Goal: Task Accomplishment & Management: Use online tool/utility

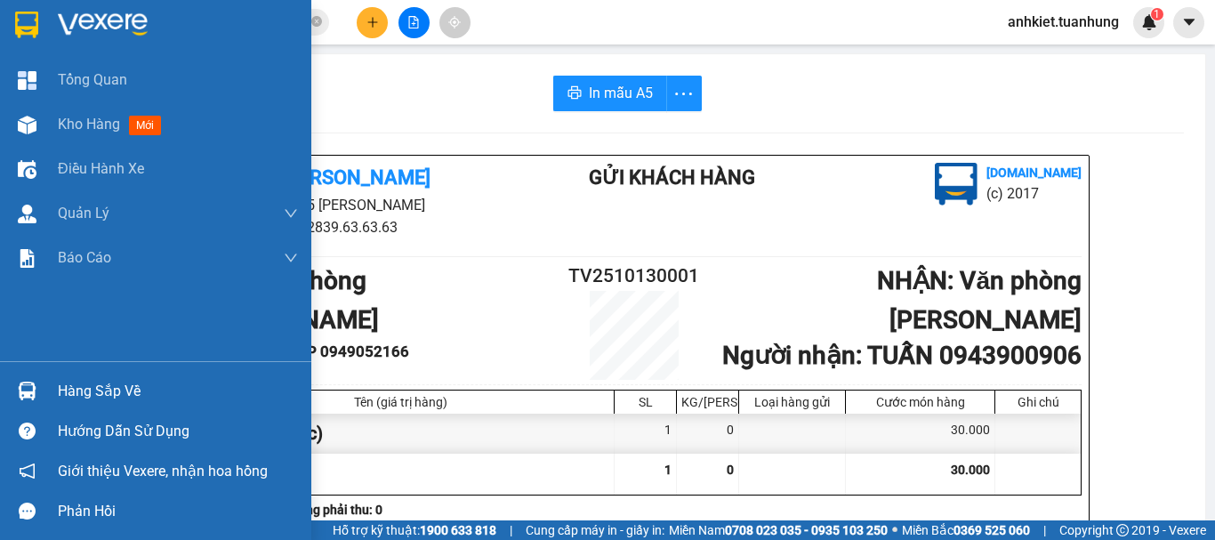
click at [149, 385] on div "Hàng sắp về" at bounding box center [178, 391] width 240 height 27
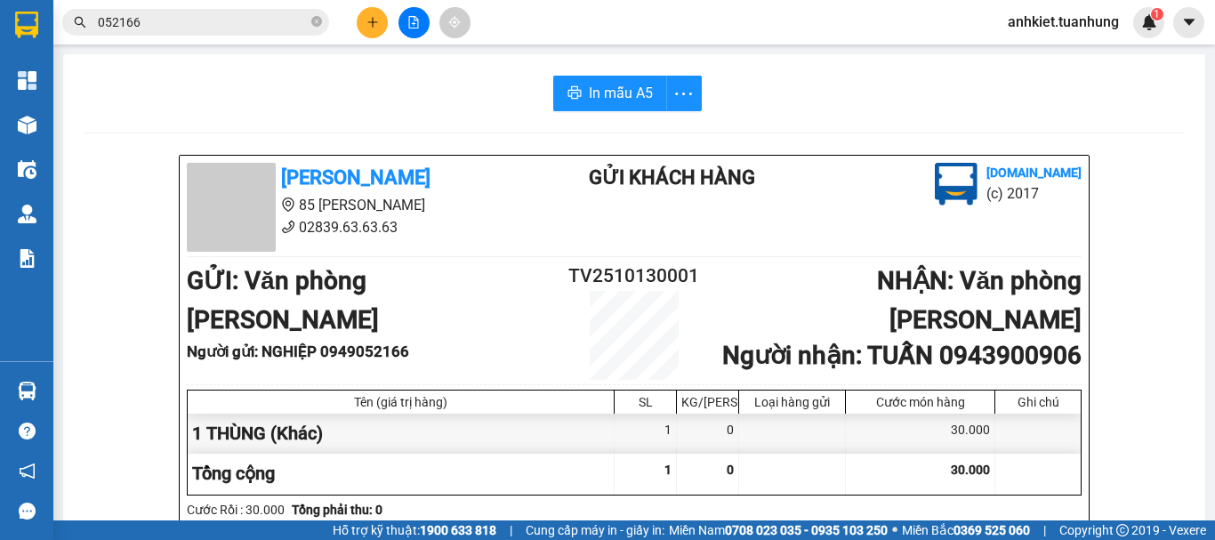
click at [978, 324] on section "Kết quả tìm kiếm ( 315 ) Bộ lọc Mã ĐH Trạng thái Món hàng Thu hộ Tổng cước Chưa…" at bounding box center [607, 270] width 1215 height 540
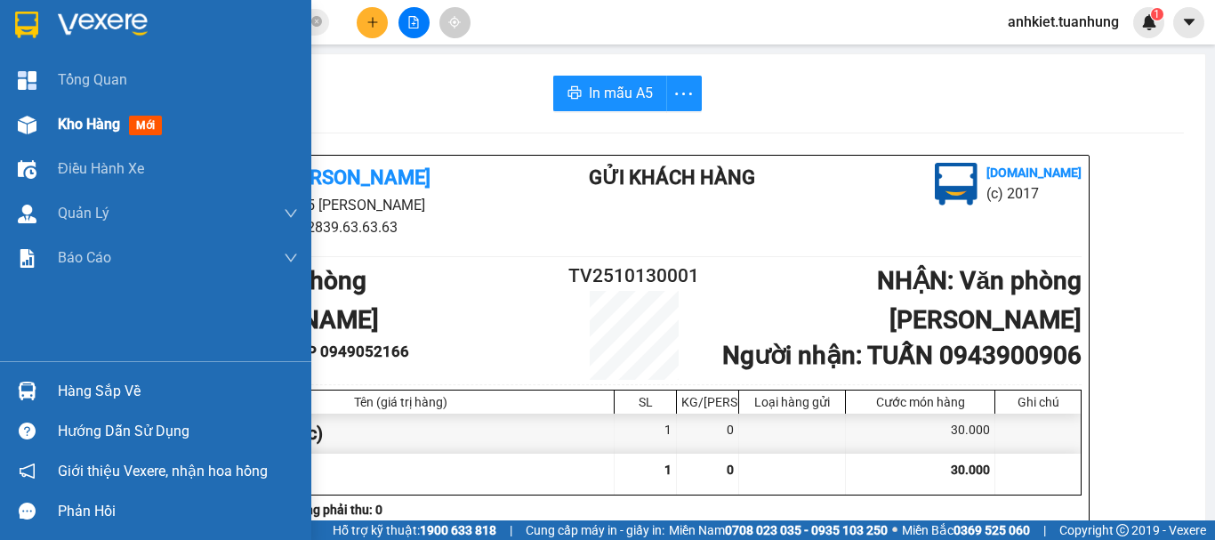
click at [50, 123] on div "Kho hàng mới" at bounding box center [155, 124] width 311 height 44
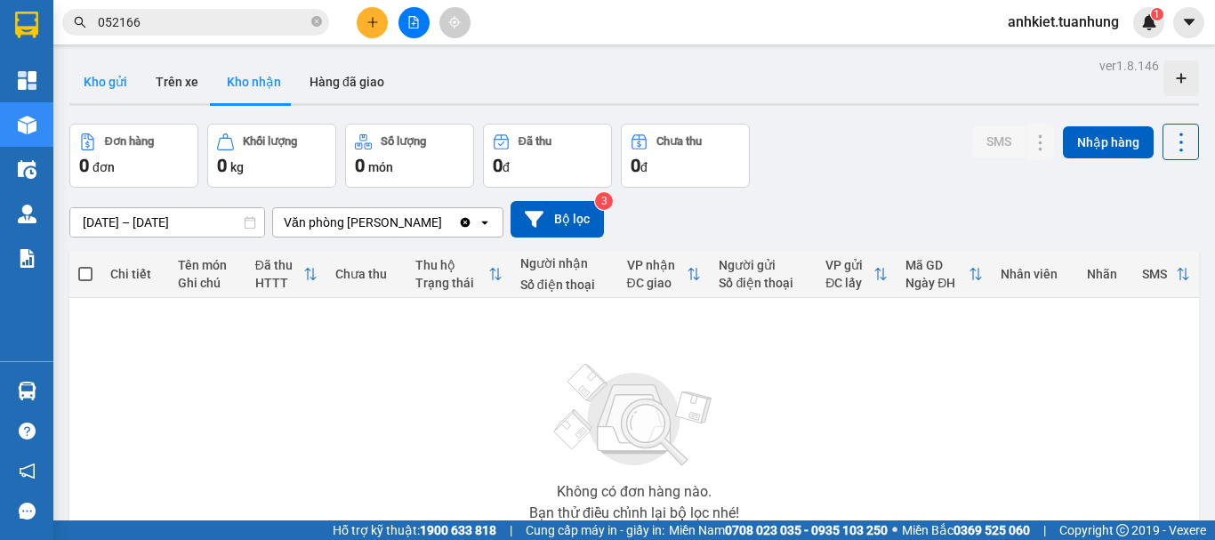
click at [81, 78] on button "Kho gửi" at bounding box center [105, 81] width 72 height 43
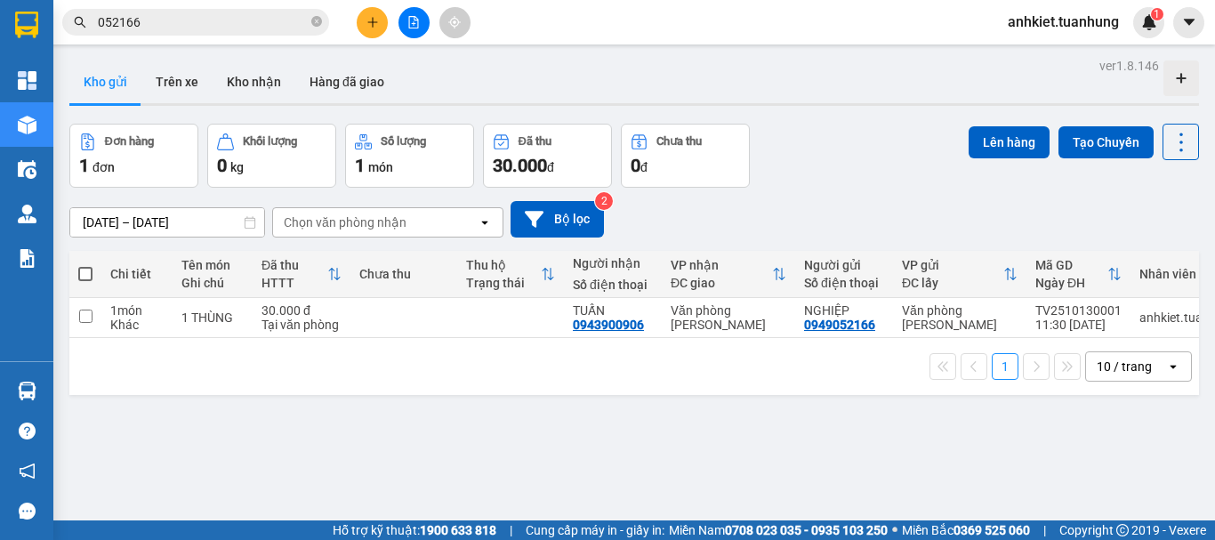
click at [86, 275] on span at bounding box center [85, 274] width 14 height 14
click at [85, 265] on input "checkbox" at bounding box center [85, 265] width 0 height 0
checkbox input "true"
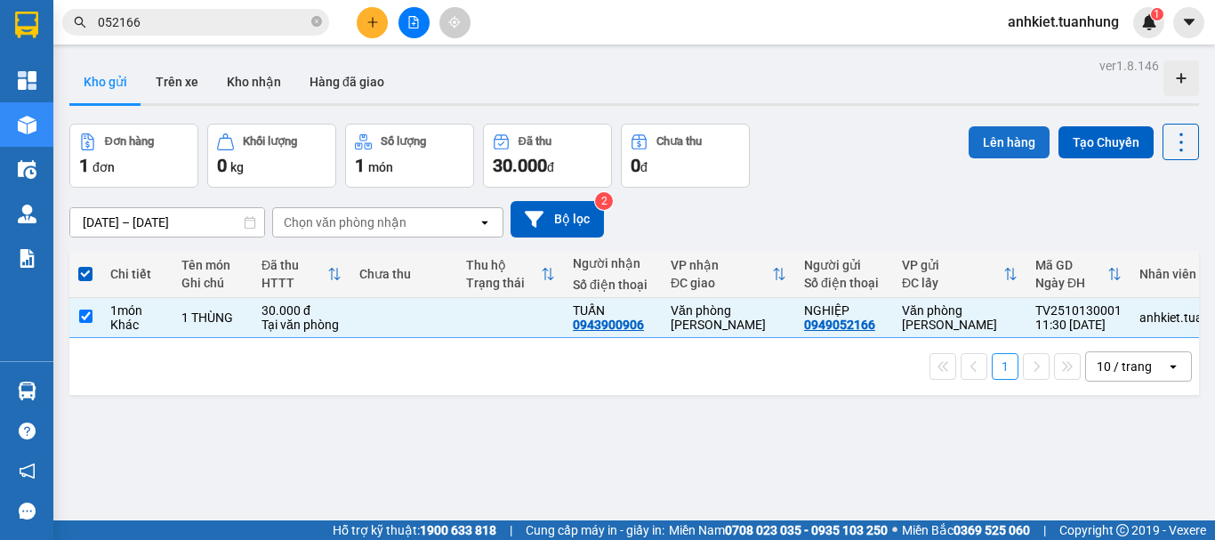
click at [1027, 137] on button "Lên hàng" at bounding box center [1009, 142] width 81 height 32
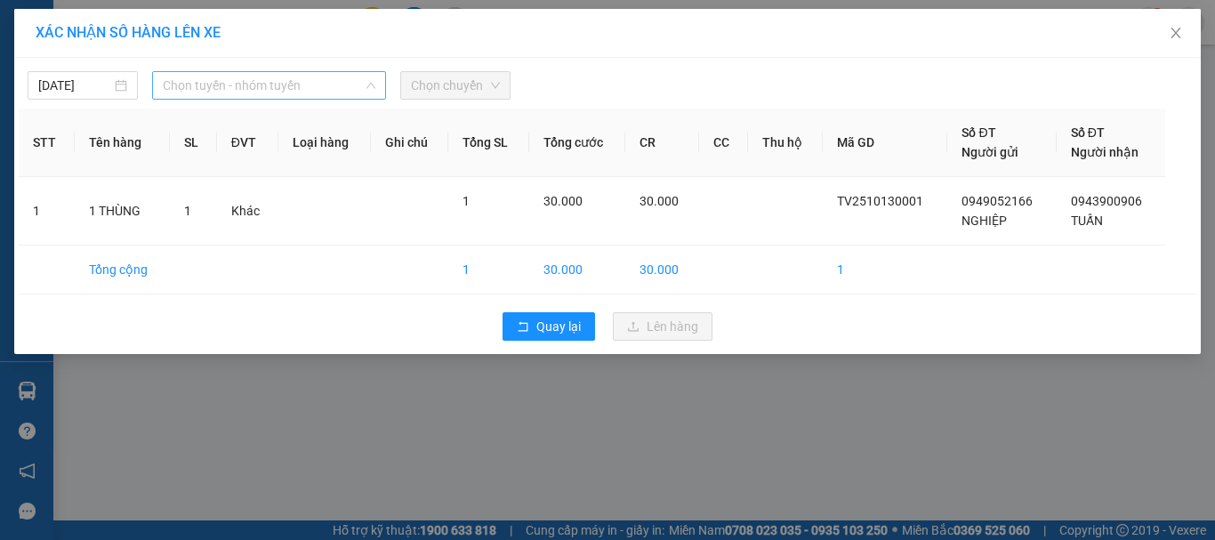
click at [198, 85] on span "Chọn tuyến - nhóm tuyến" at bounding box center [269, 85] width 213 height 27
click at [267, 94] on span "Chọn tuyến - nhóm tuyến" at bounding box center [269, 85] width 213 height 27
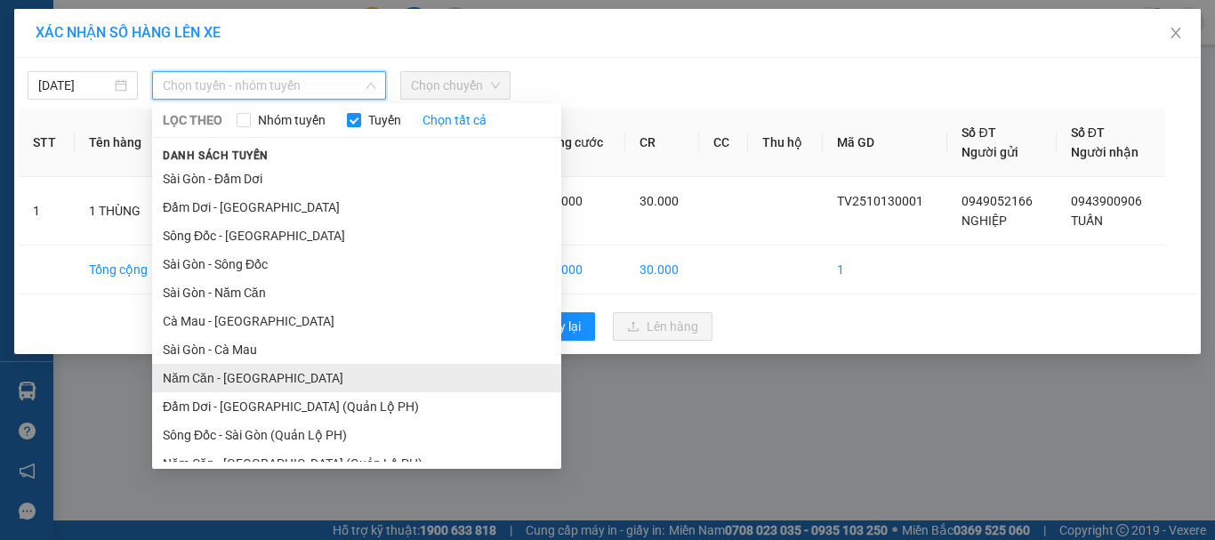
click at [232, 375] on li "Năm Căn - Sài Gòn" at bounding box center [356, 378] width 409 height 28
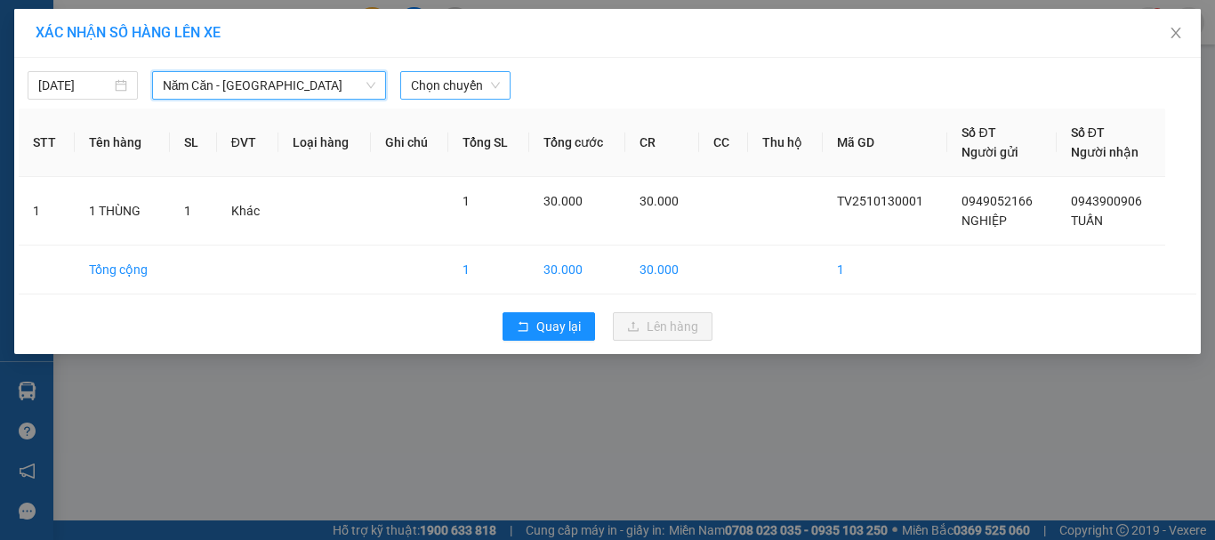
click at [416, 97] on span "Chọn chuyến" at bounding box center [455, 85] width 89 height 27
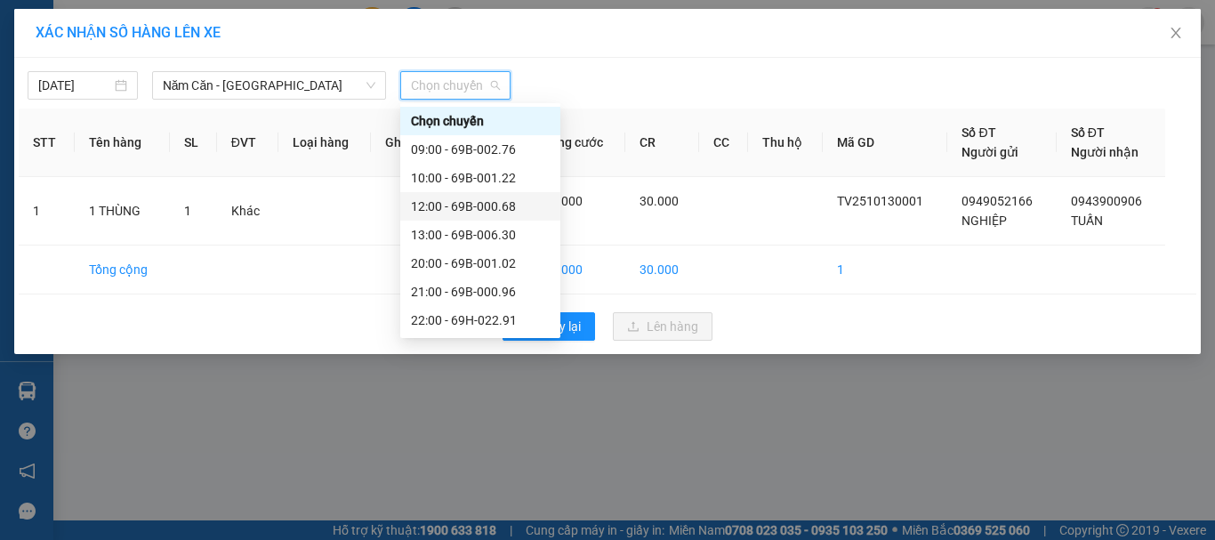
click at [506, 198] on div "12:00 - 69B-000.68" at bounding box center [480, 207] width 139 height 20
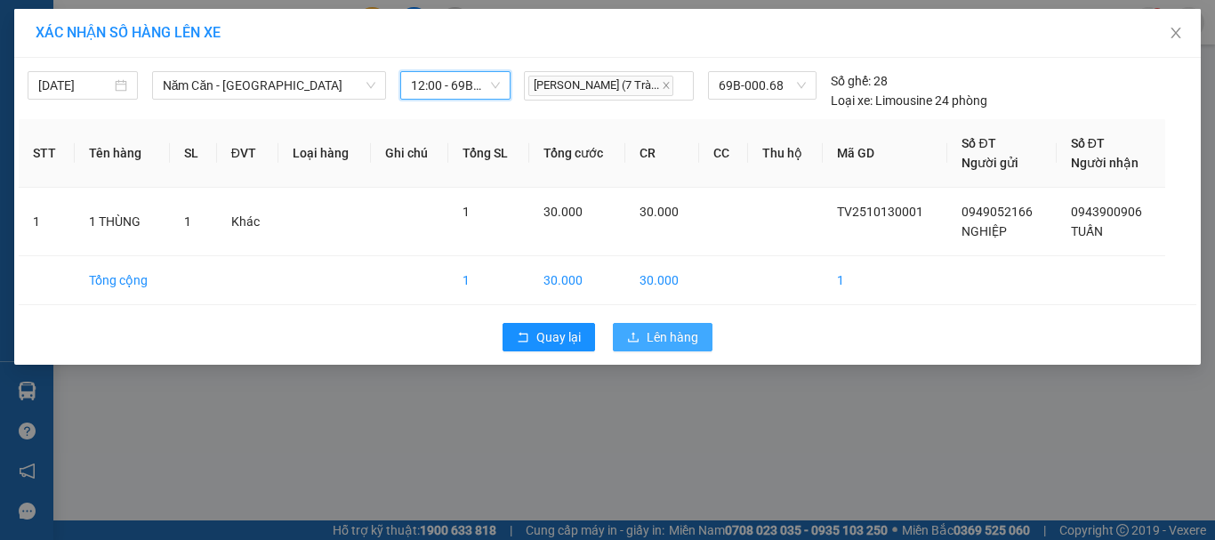
click at [679, 350] on button "Lên hàng" at bounding box center [663, 337] width 100 height 28
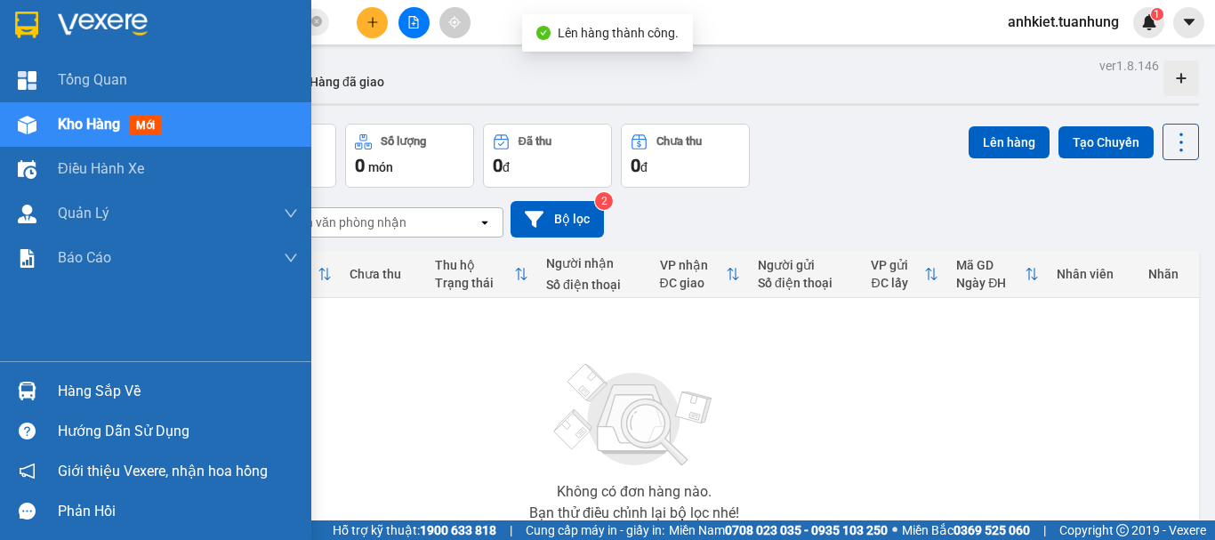
click at [78, 384] on div "Hàng sắp về" at bounding box center [178, 391] width 240 height 27
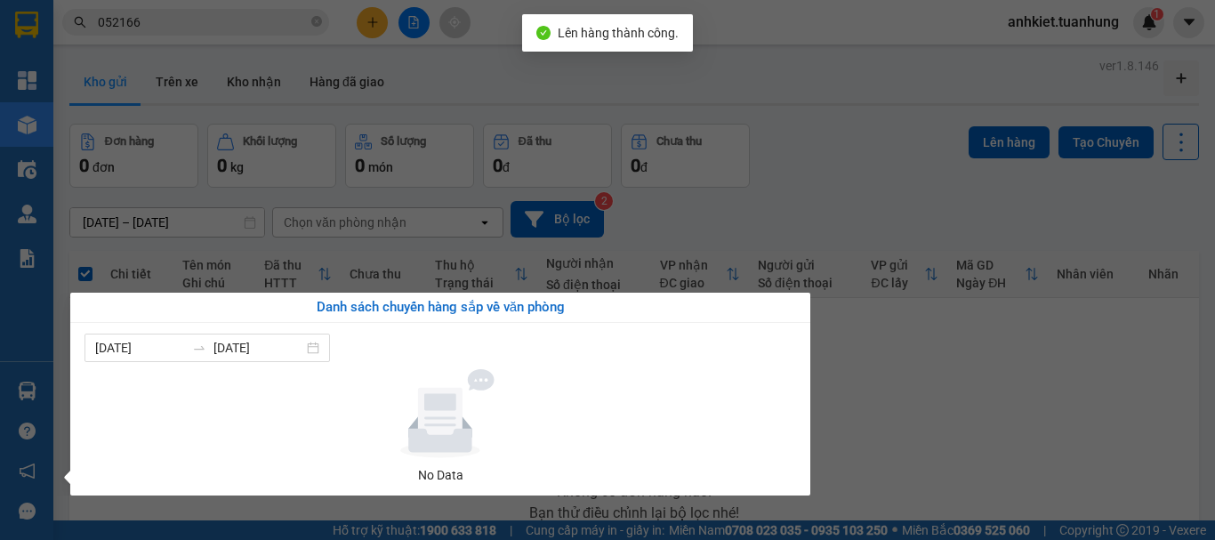
click at [887, 414] on section "Kết quả tìm kiếm ( 315 ) Bộ lọc Mã ĐH Trạng thái Món hàng Thu hộ Tổng cước Chưa…" at bounding box center [607, 270] width 1215 height 540
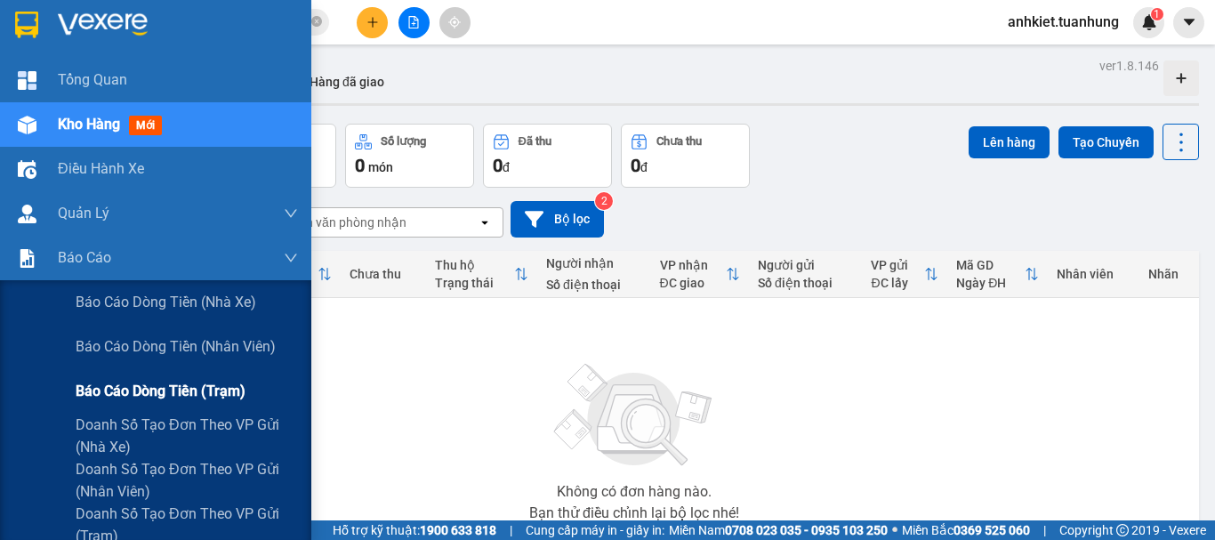
click at [166, 399] on span "Báo cáo dòng tiền (trạm)" at bounding box center [161, 391] width 170 height 22
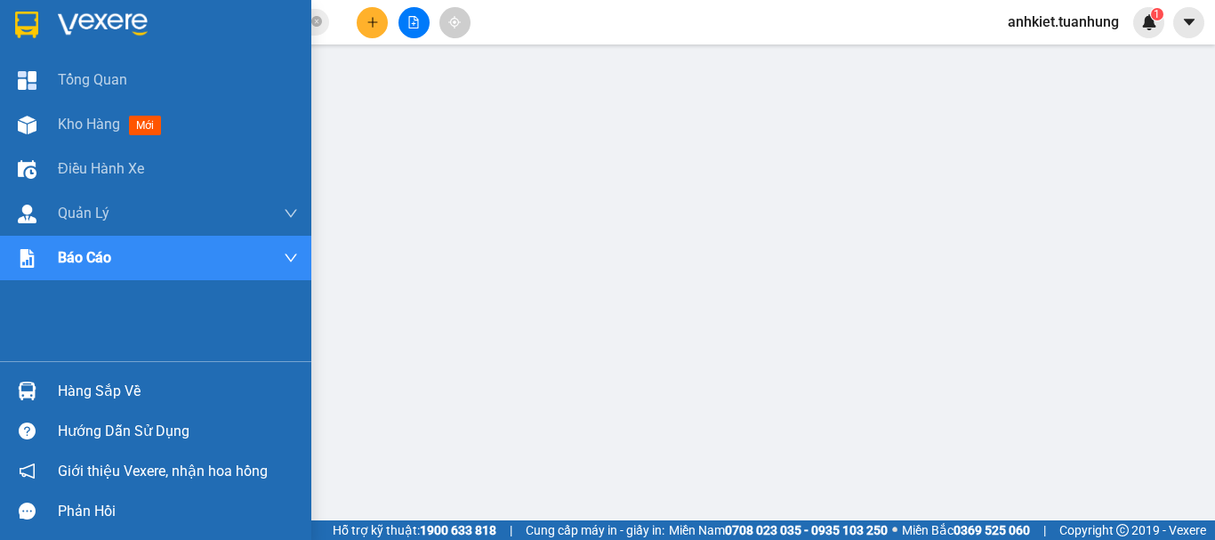
drag, startPoint x: 68, startPoint y: 119, endPoint x: 480, endPoint y: 11, distance: 426.7
click at [68, 119] on span "Kho hàng" at bounding box center [89, 124] width 62 height 17
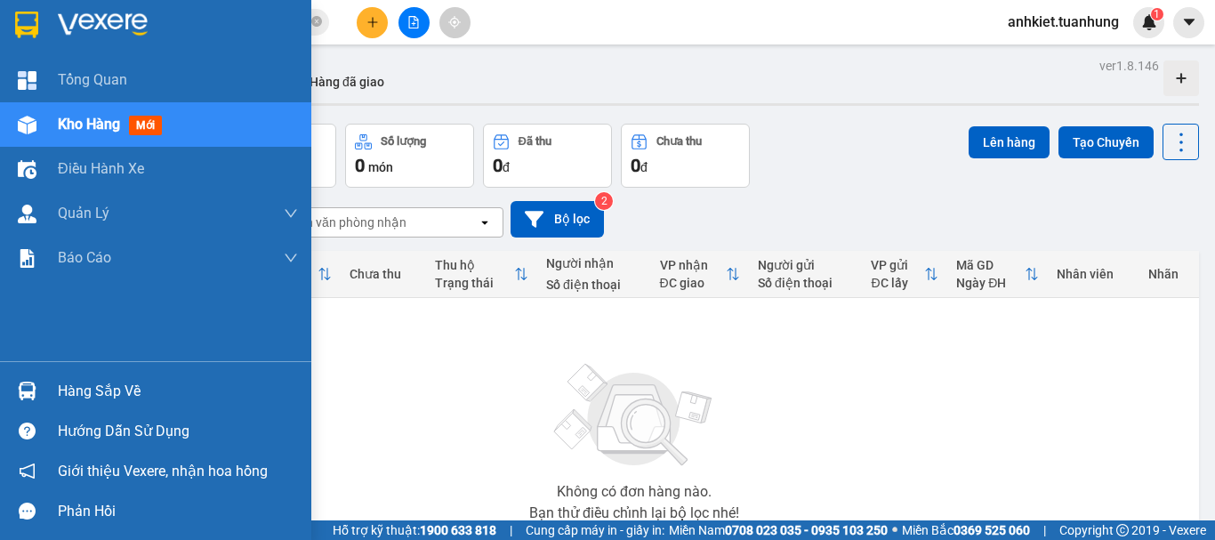
click at [81, 388] on div "Hàng sắp về" at bounding box center [178, 391] width 240 height 27
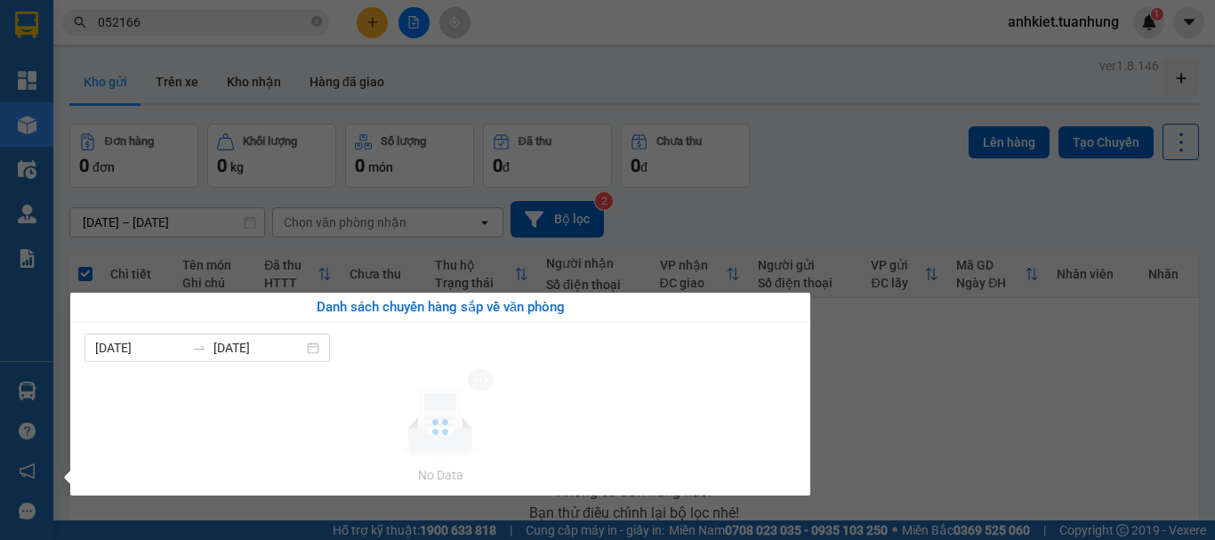
click at [990, 408] on section "Kết quả tìm kiếm ( 315 ) Bộ lọc Mã ĐH Trạng thái Món hàng Thu hộ Tổng cước Chưa…" at bounding box center [607, 270] width 1215 height 540
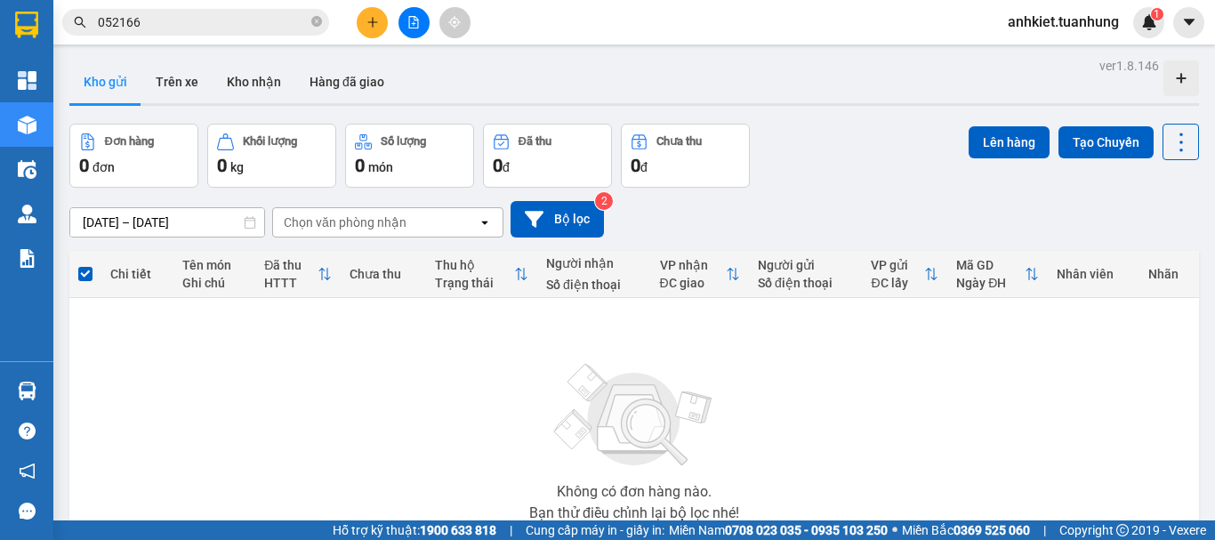
click at [374, 19] on icon "plus" at bounding box center [372, 22] width 12 height 12
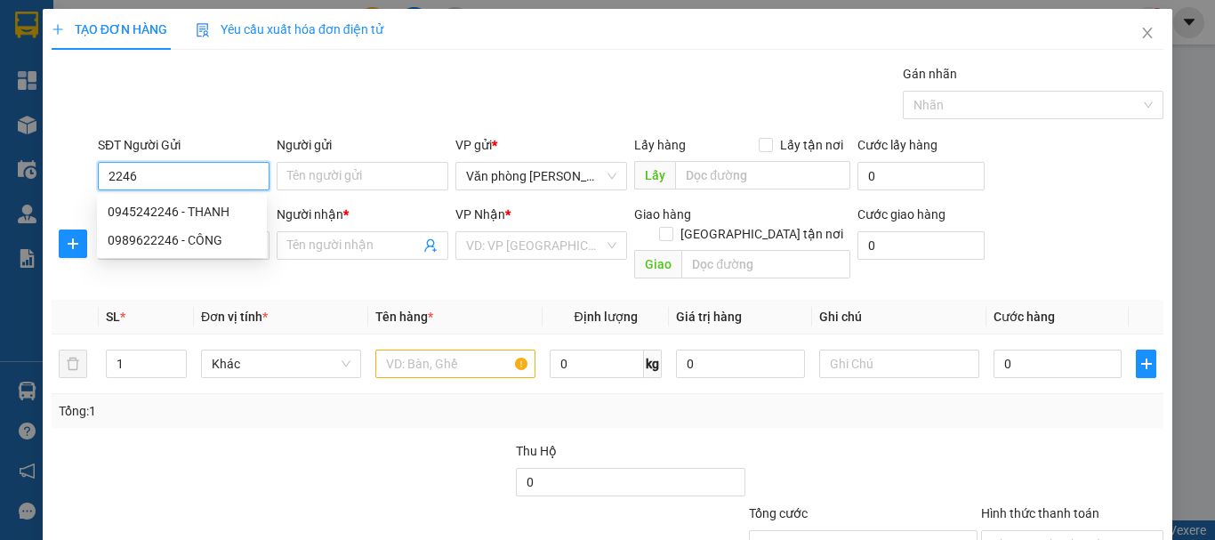
click at [206, 206] on div "0945242246 - THANH" at bounding box center [182, 212] width 149 height 20
type input "0945242246"
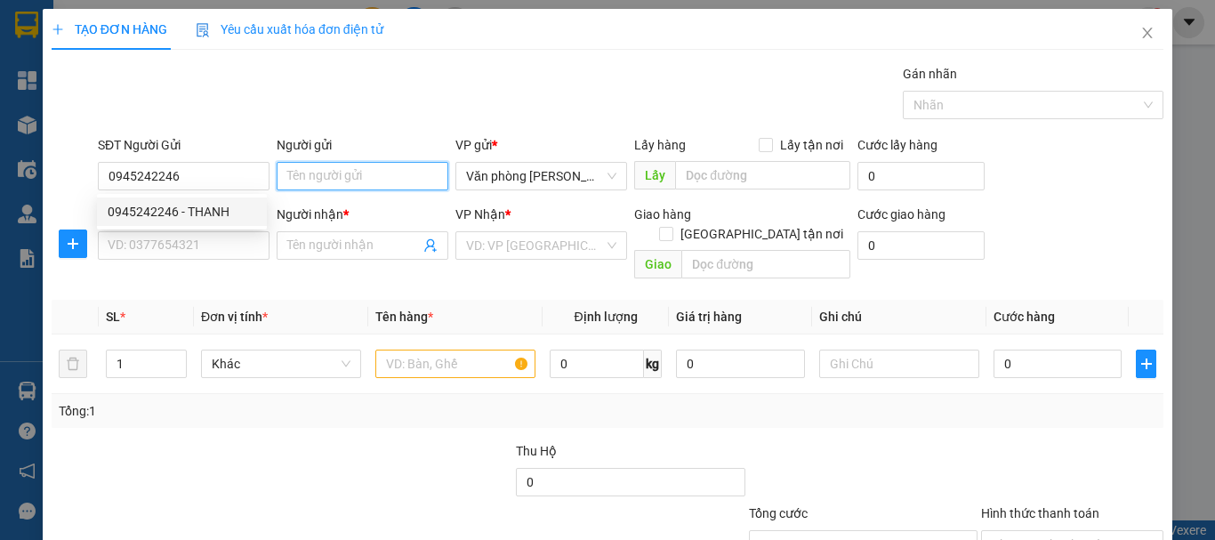
click at [350, 184] on input "Người gửi" at bounding box center [363, 176] width 172 height 28
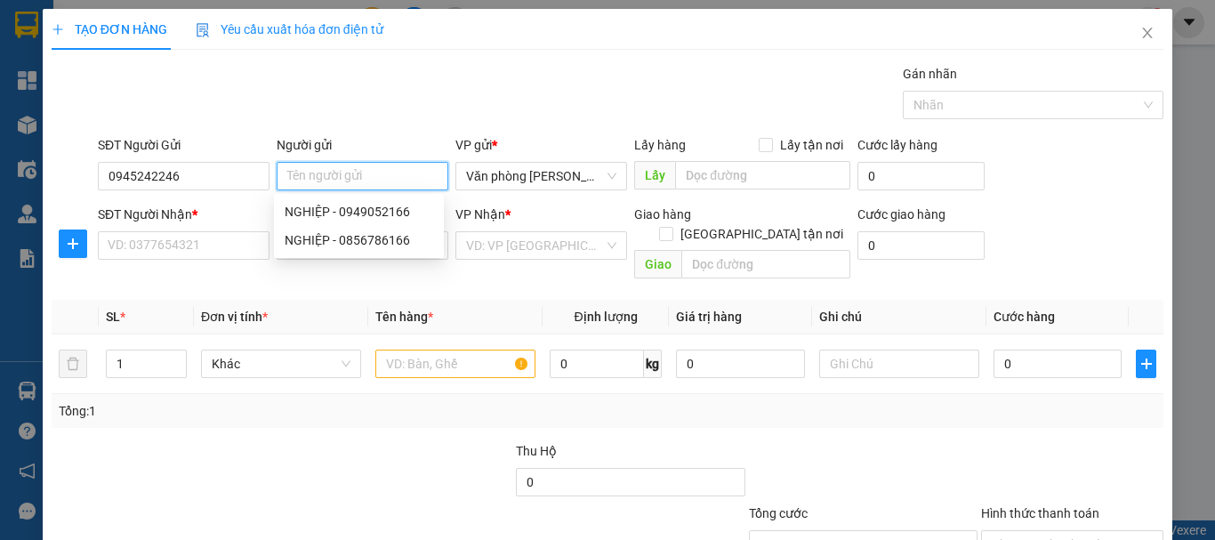
type input "/"
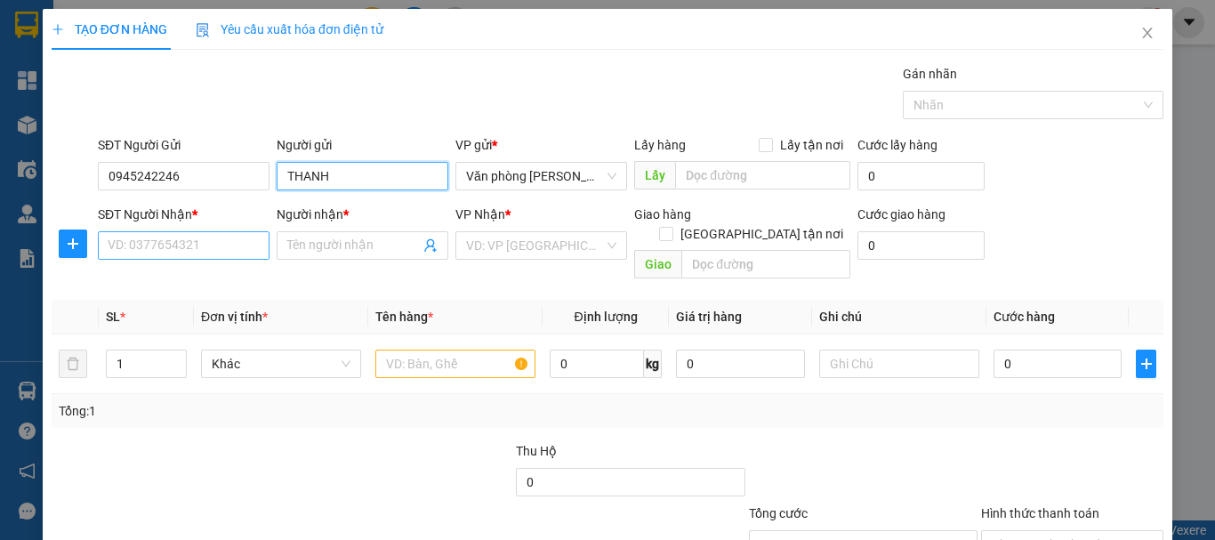
type input "THANH"
click at [172, 249] on input "SĐT Người Nhận *" at bounding box center [184, 245] width 172 height 28
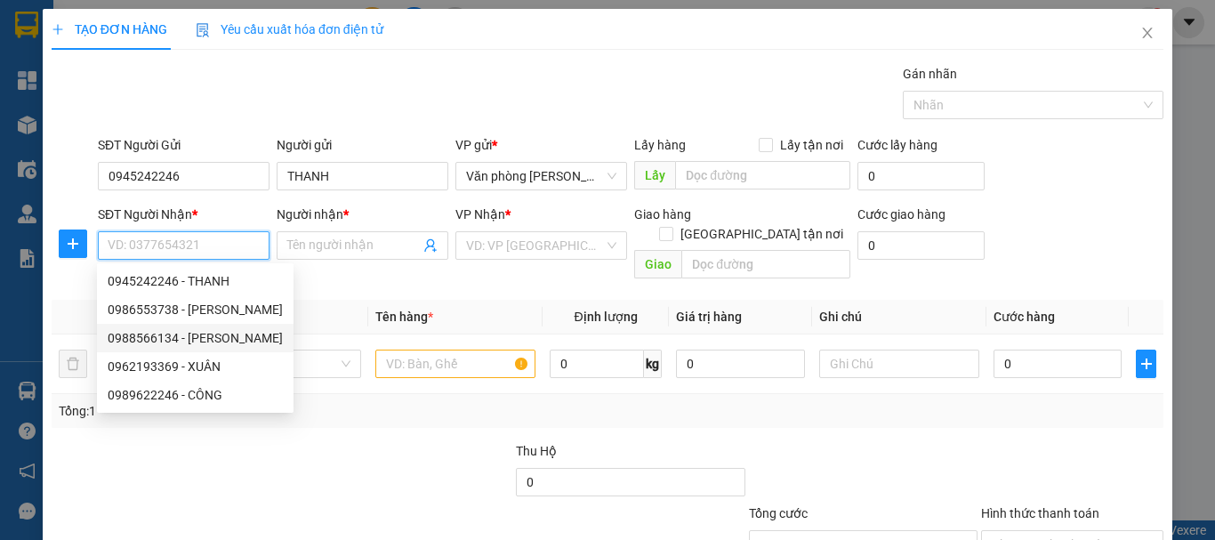
click at [207, 338] on div "0988566134 - NGỌC NĂM" at bounding box center [195, 338] width 175 height 20
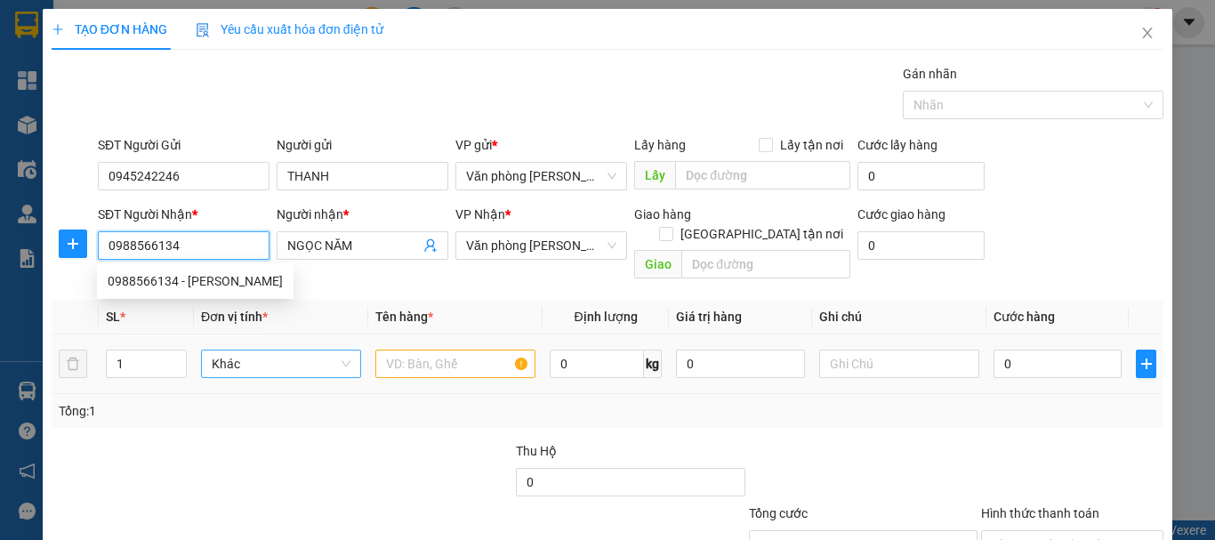
type input "0988566134"
type input "NGỌC NĂM"
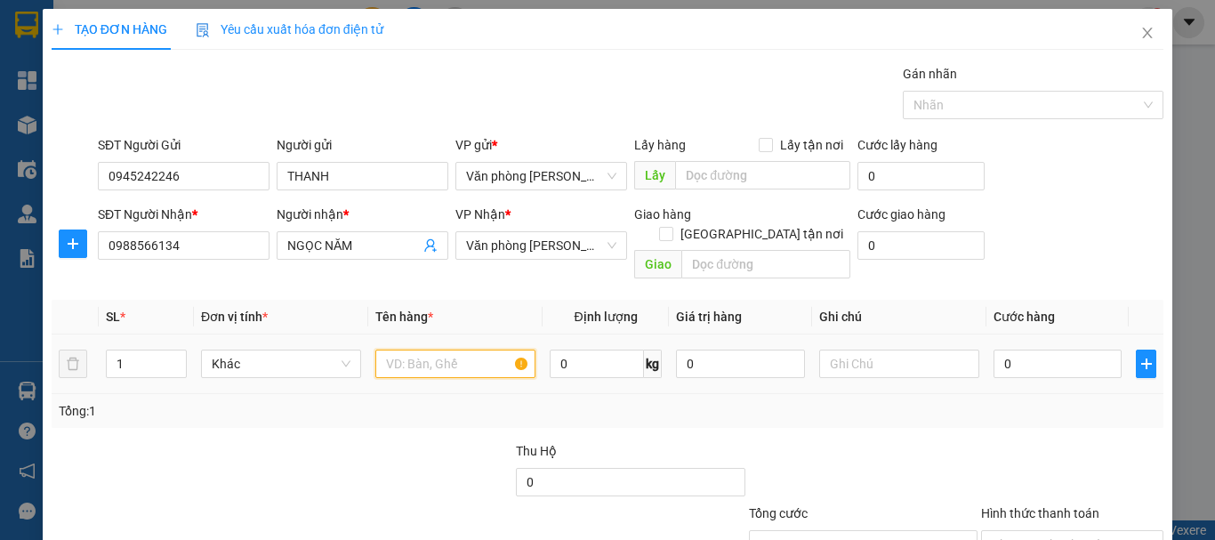
click at [426, 354] on input "text" at bounding box center [455, 364] width 160 height 28
type input "+"
type input "1 THÙNG"
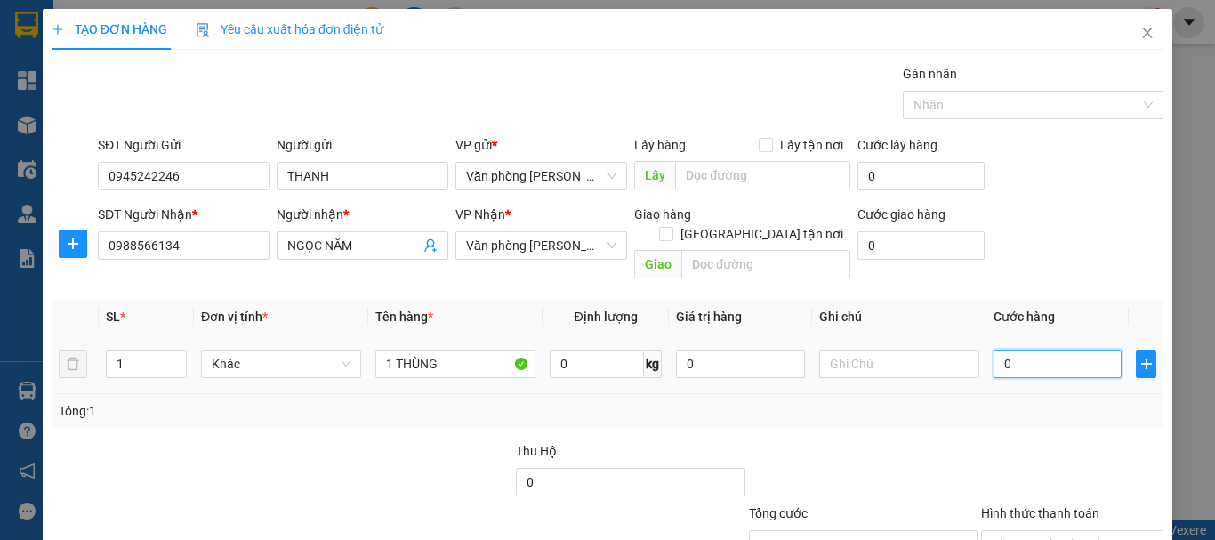
click at [1074, 350] on input "0" at bounding box center [1058, 364] width 128 height 28
type input "+3"
type input "3"
type input "+30"
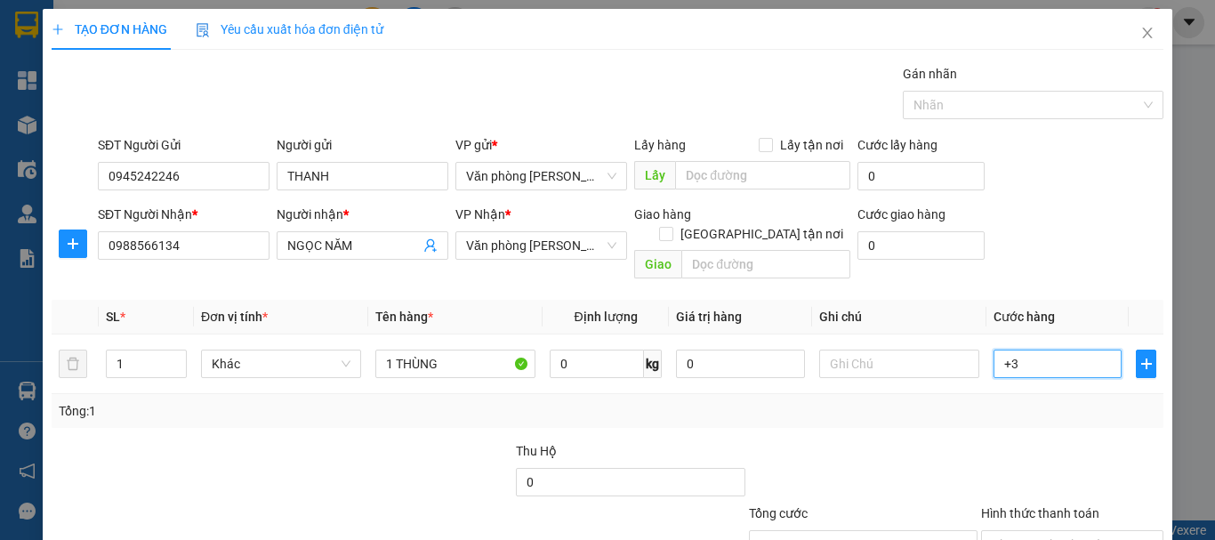
type input "30"
type input "30.000"
click at [955, 441] on div at bounding box center [863, 472] width 232 height 62
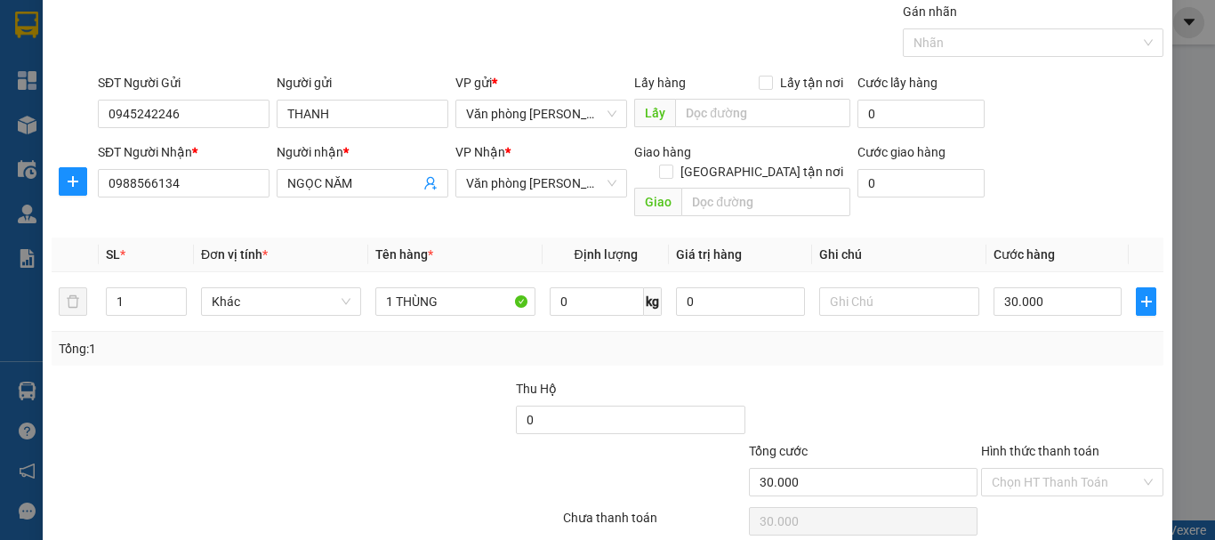
scroll to position [118, 0]
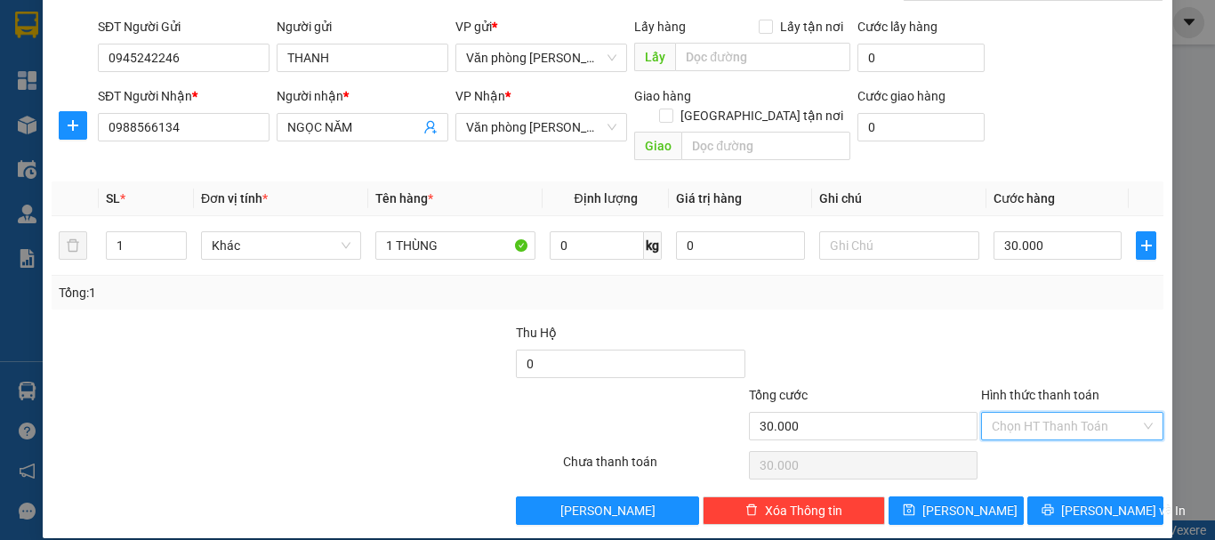
click at [1029, 413] on input "Hình thức thanh toán" at bounding box center [1066, 426] width 149 height 27
click at [1038, 434] on div "Tại văn phòng" at bounding box center [1061, 442] width 159 height 20
type input "0"
click at [1066, 496] on button "Lưu và In" at bounding box center [1095, 510] width 136 height 28
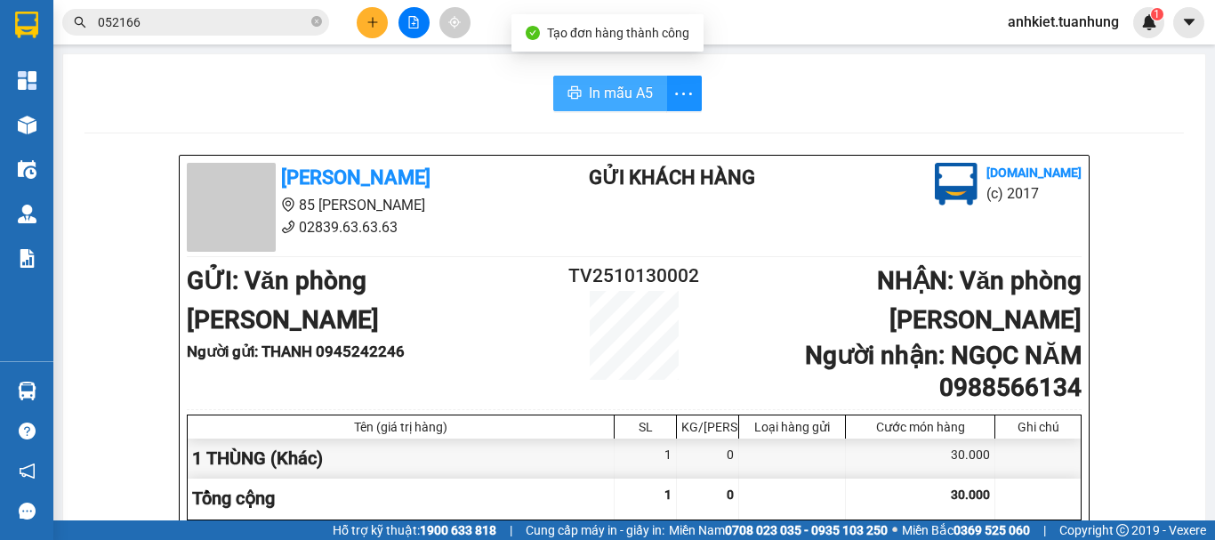
click at [591, 94] on span "In mẫu A5" at bounding box center [621, 93] width 64 height 22
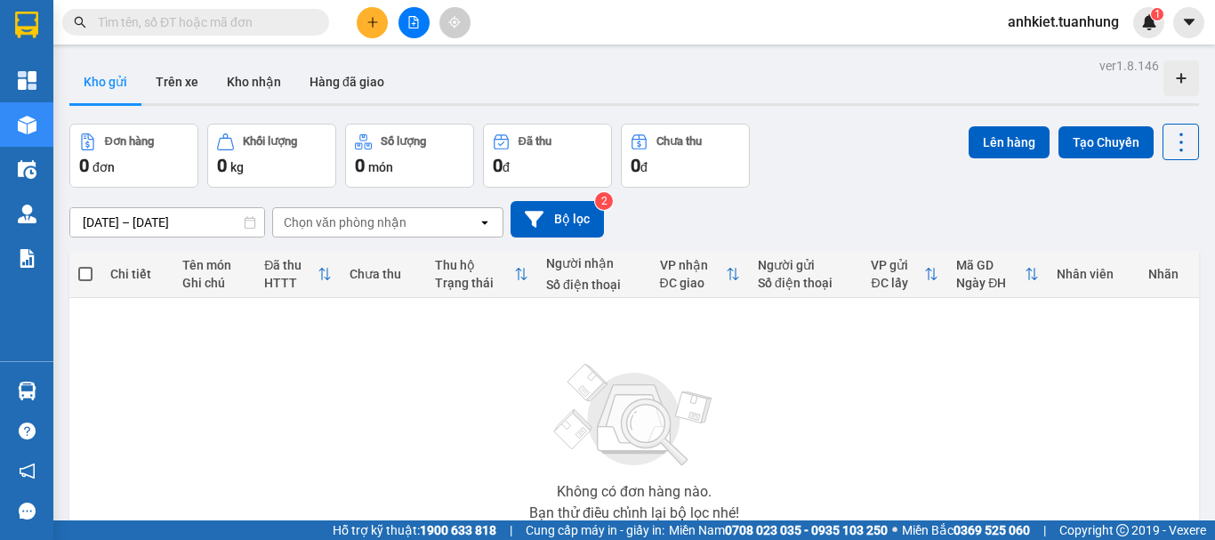
click at [269, 32] on span at bounding box center [195, 22] width 267 height 27
click at [263, 25] on input "text" at bounding box center [203, 22] width 210 height 20
paste input "TV2510120001"
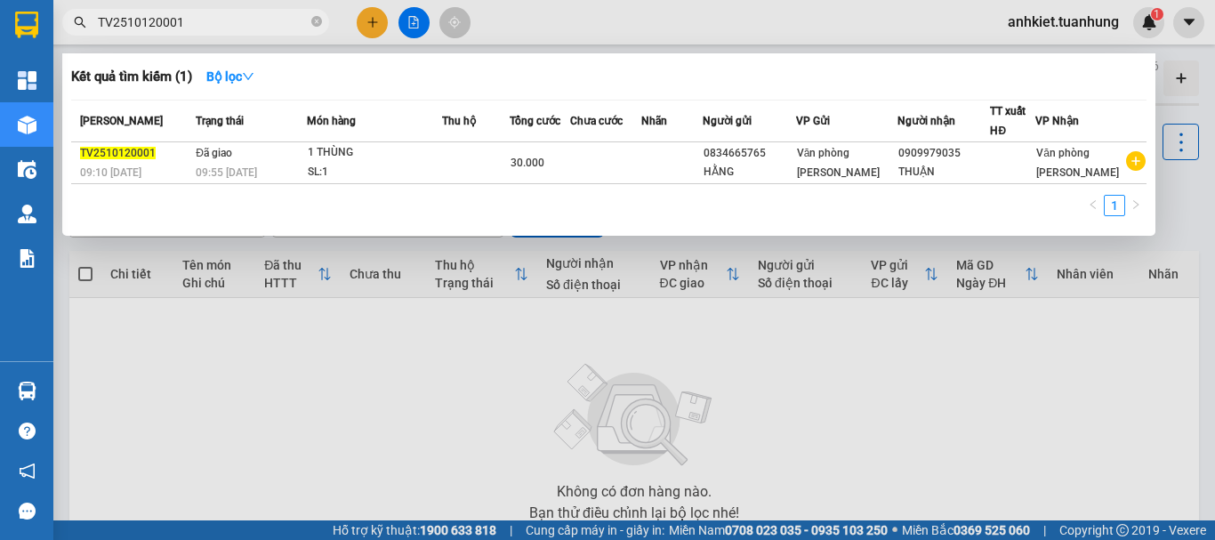
click at [265, 14] on input "TV2510120001" at bounding box center [203, 22] width 210 height 20
paste input "2"
click at [254, 28] on input "TV2510120002" at bounding box center [203, 22] width 210 height 20
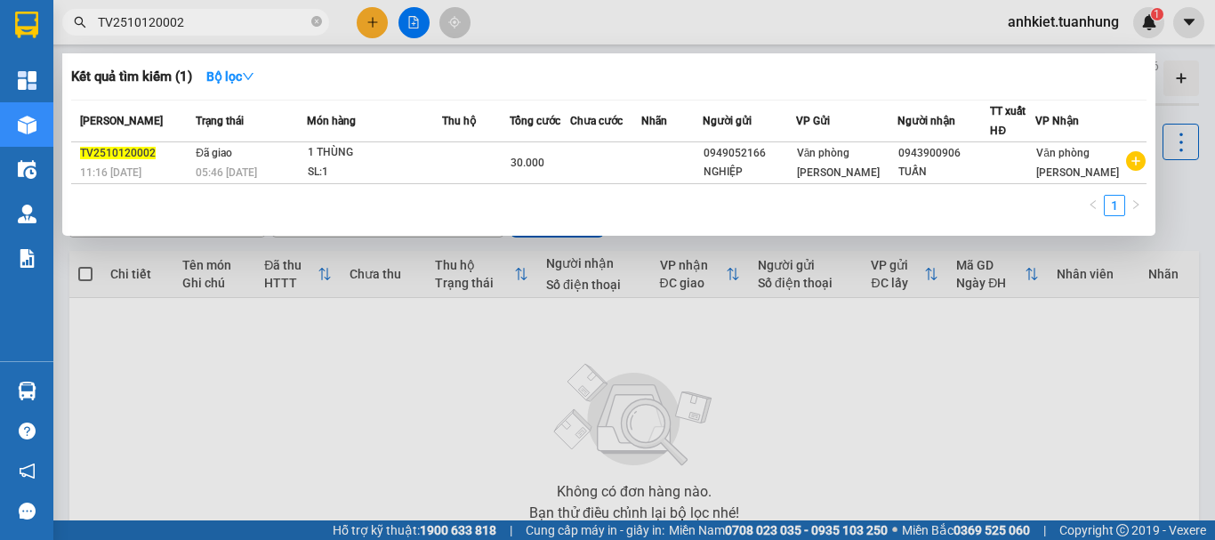
paste input "3"
click at [262, 27] on input "TV2510120003" at bounding box center [203, 22] width 210 height 20
paste input "4"
click at [281, 30] on input "TV2510120004" at bounding box center [203, 22] width 210 height 20
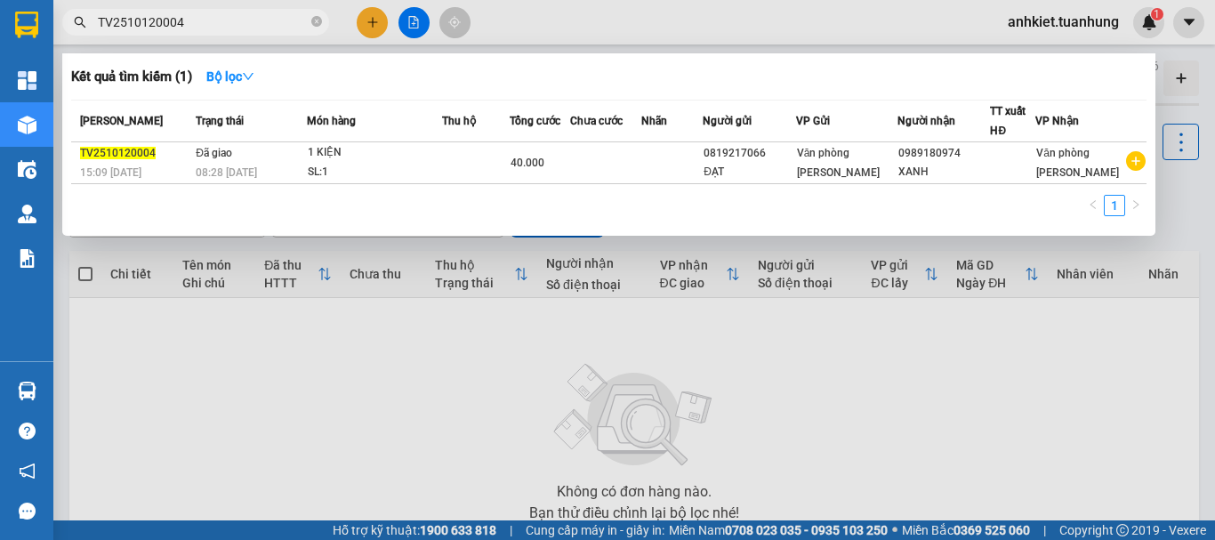
click at [281, 30] on input "TV2510120004" at bounding box center [203, 22] width 210 height 20
paste input "5"
click at [193, 32] on span "TV2510120005" at bounding box center [195, 22] width 267 height 27
click at [209, 27] on input "TV2510120005" at bounding box center [203, 22] width 210 height 20
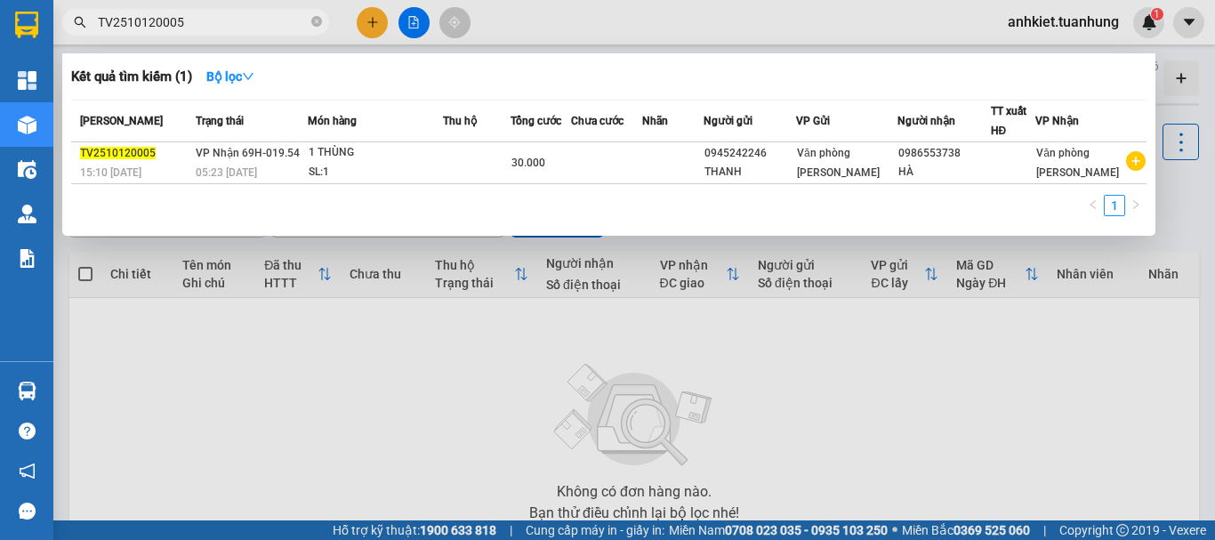
click at [209, 27] on input "TV2510120005" at bounding box center [203, 22] width 210 height 20
paste input "8"
click at [280, 13] on input "TV2510120008" at bounding box center [203, 22] width 210 height 20
paste input "10"
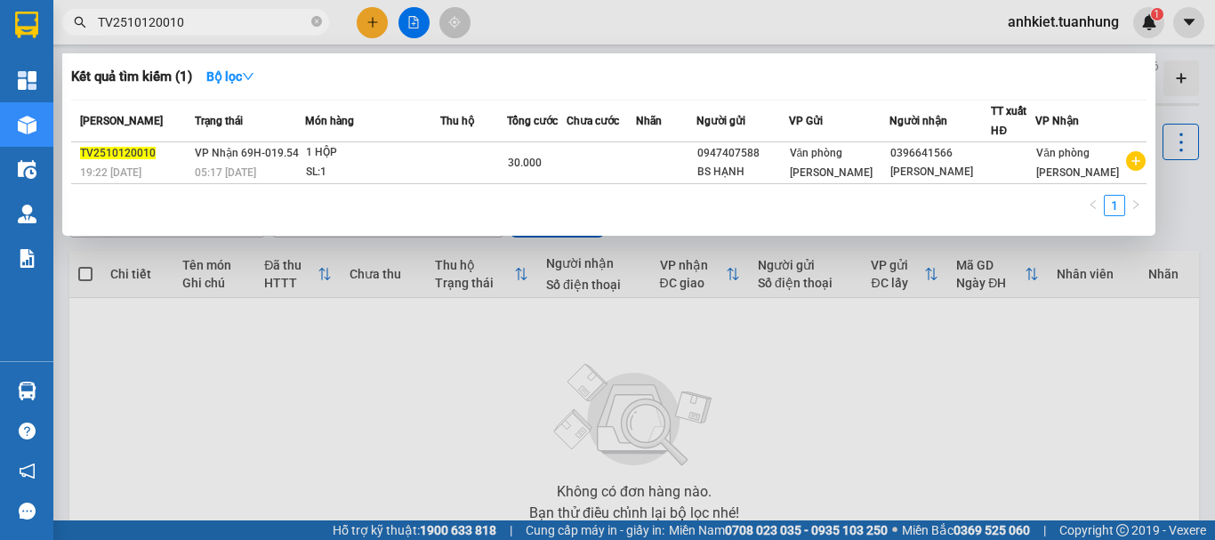
click at [270, 15] on input "TV2510120010" at bounding box center [203, 22] width 210 height 20
paste input "HCM2510100055"
click at [258, 4] on div at bounding box center [607, 270] width 1215 height 540
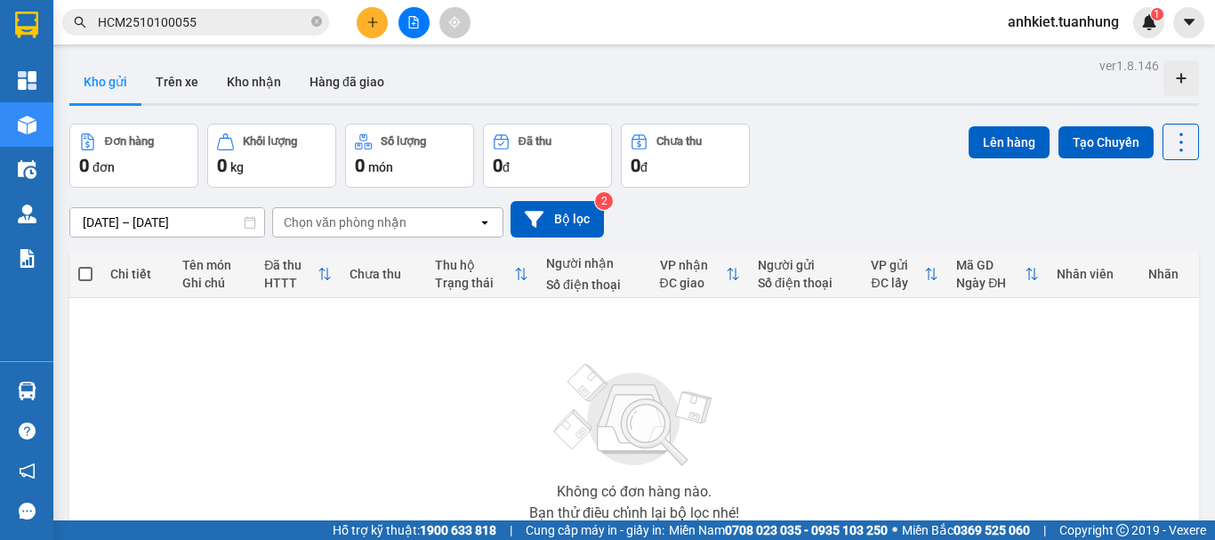
click at [263, 26] on input "HCM2510100055" at bounding box center [203, 22] width 210 height 20
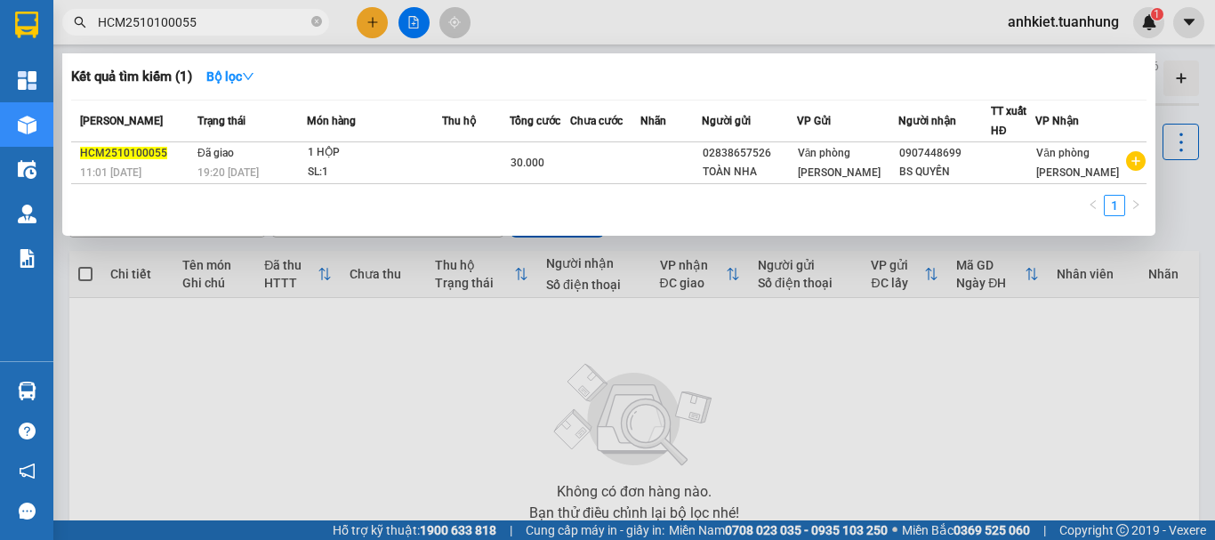
click at [263, 26] on input "HCM2510100055" at bounding box center [203, 22] width 210 height 20
paste input "10181"
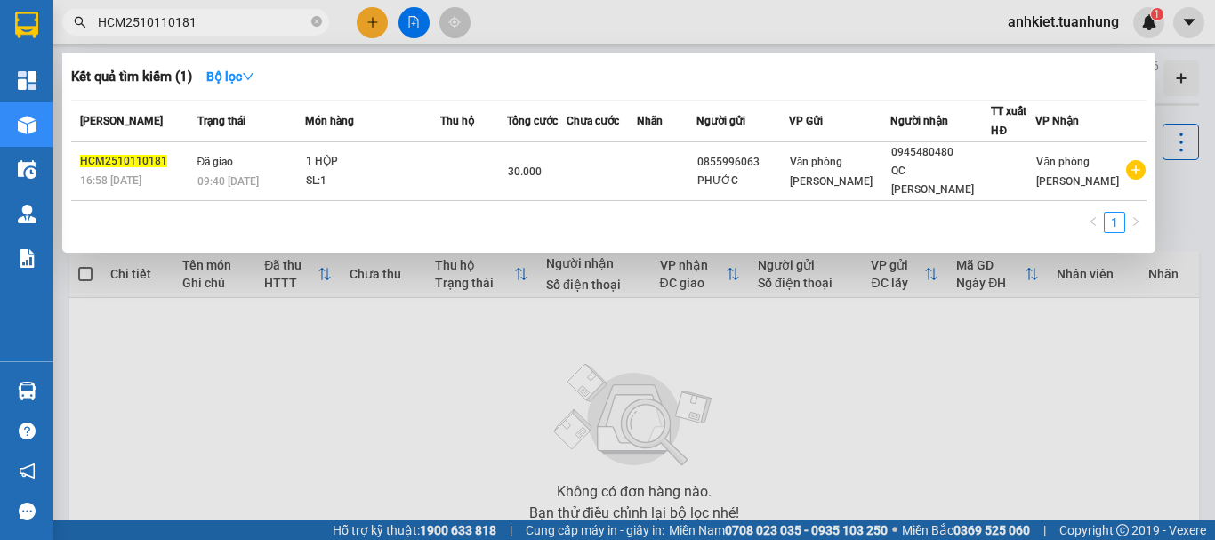
click at [254, 29] on input "HCM2510110181" at bounding box center [203, 22] width 210 height 20
paste input "TV251012000"
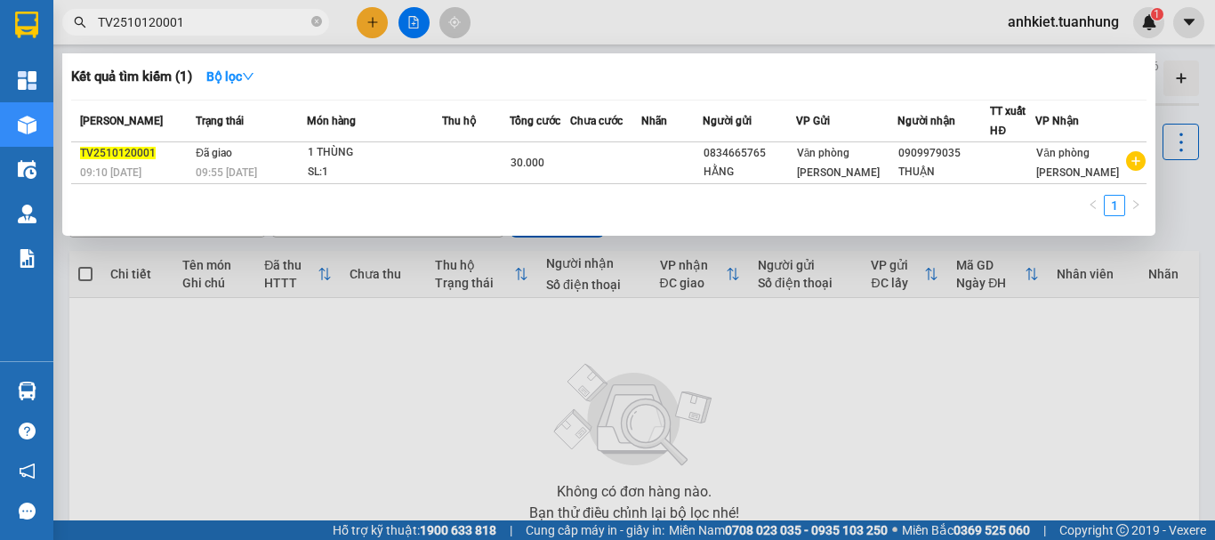
click at [265, 28] on input "TV2510120001" at bounding box center [203, 22] width 210 height 20
paste input "2"
click at [241, 27] on input "TV2510120002" at bounding box center [203, 22] width 210 height 20
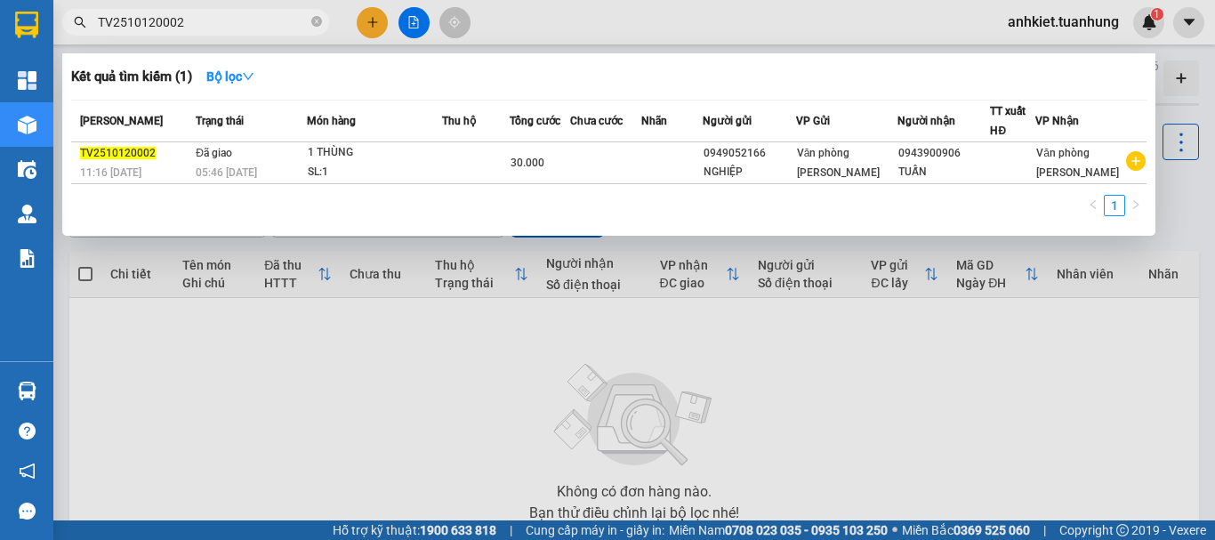
paste input "3"
click at [250, 23] on input "TV2510120003" at bounding box center [203, 22] width 210 height 20
paste input "4"
type input "TV2510120004"
